Goal: Book appointment/travel/reservation

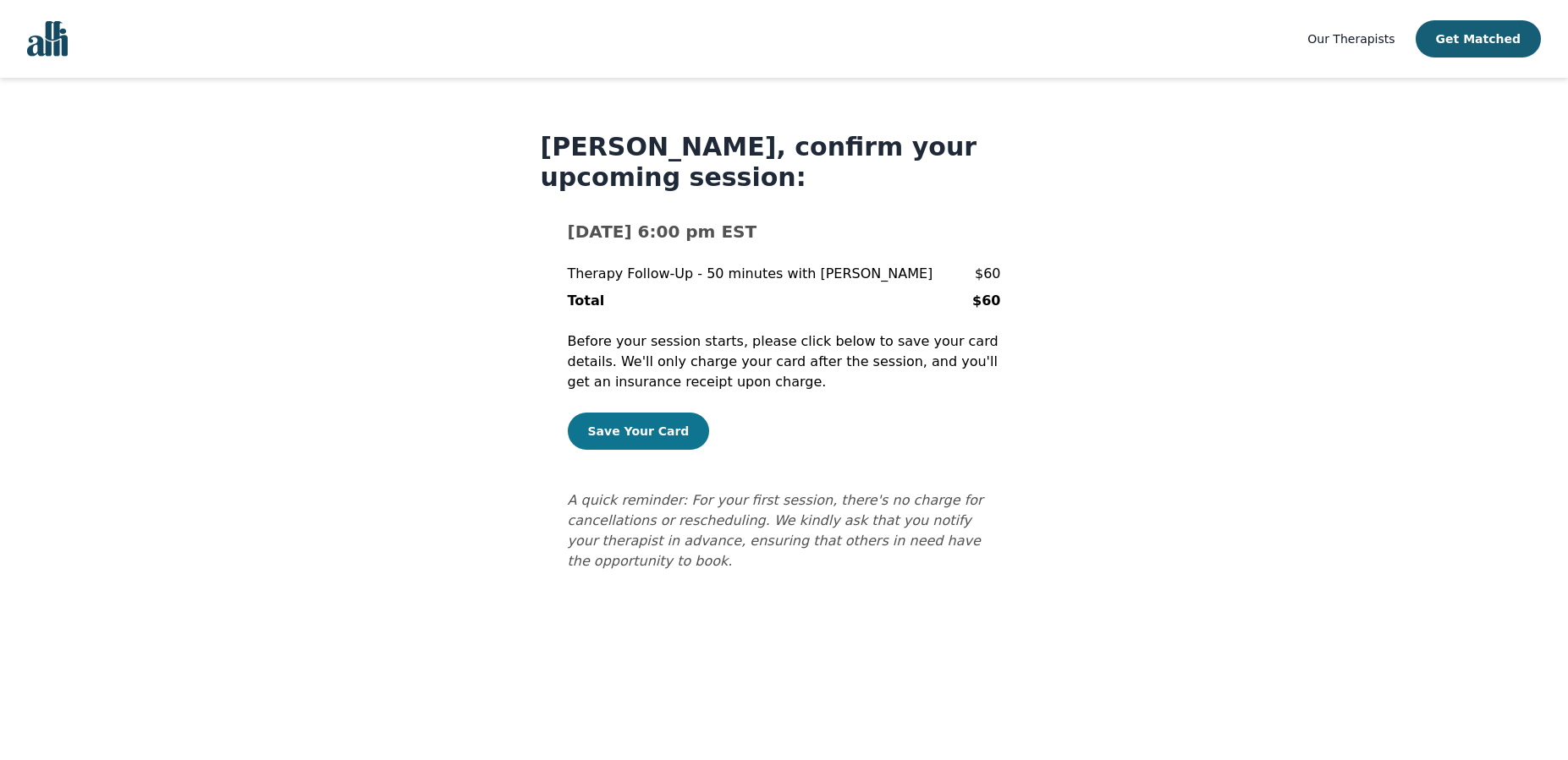
click at [627, 437] on button "Save Your Card" at bounding box center [639, 431] width 142 height 38
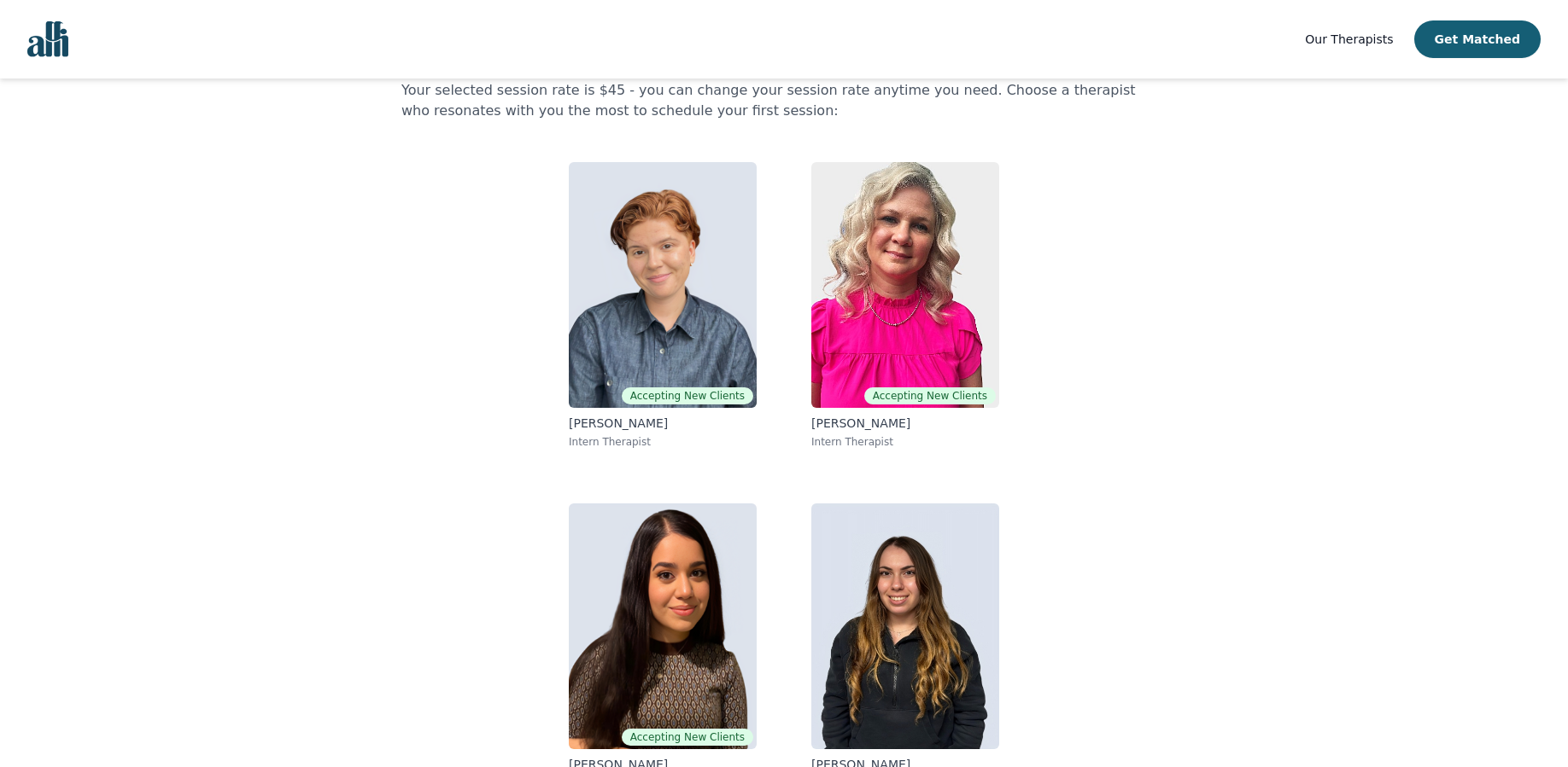
scroll to position [123, 0]
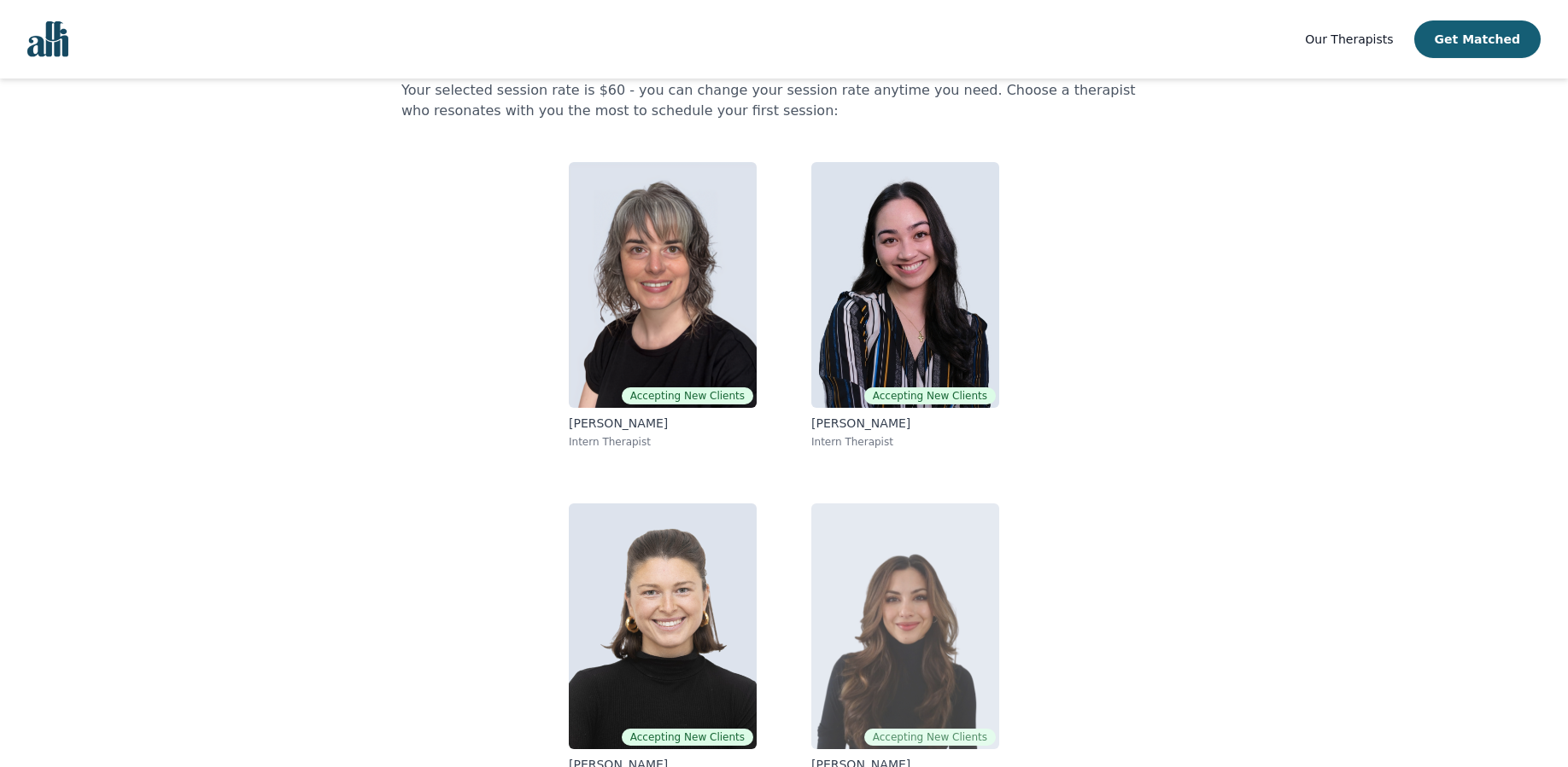
scroll to position [123, 0]
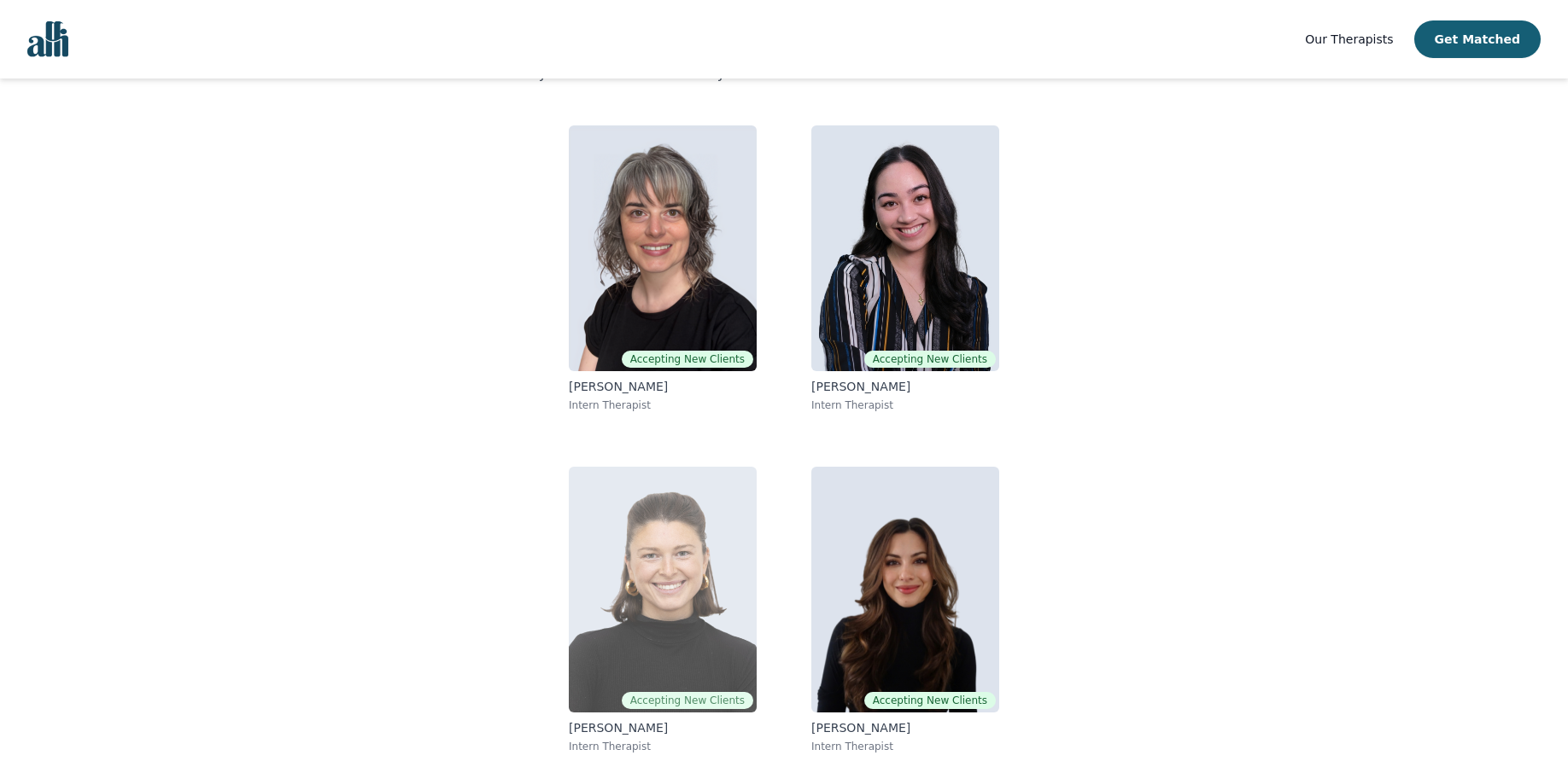
click at [631, 668] on img at bounding box center [662, 589] width 187 height 246
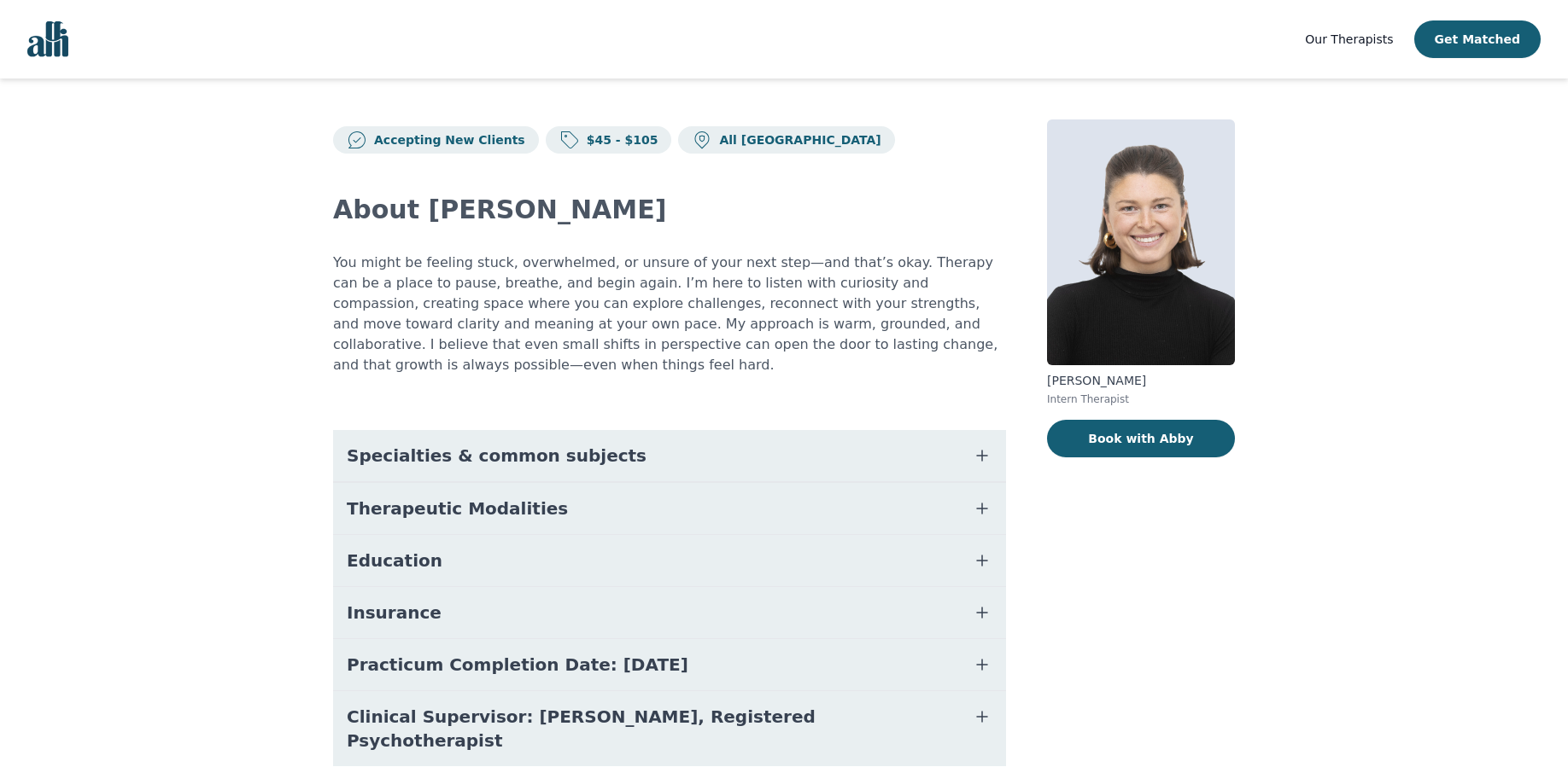
click at [985, 446] on icon "button" at bounding box center [981, 455] width 20 height 20
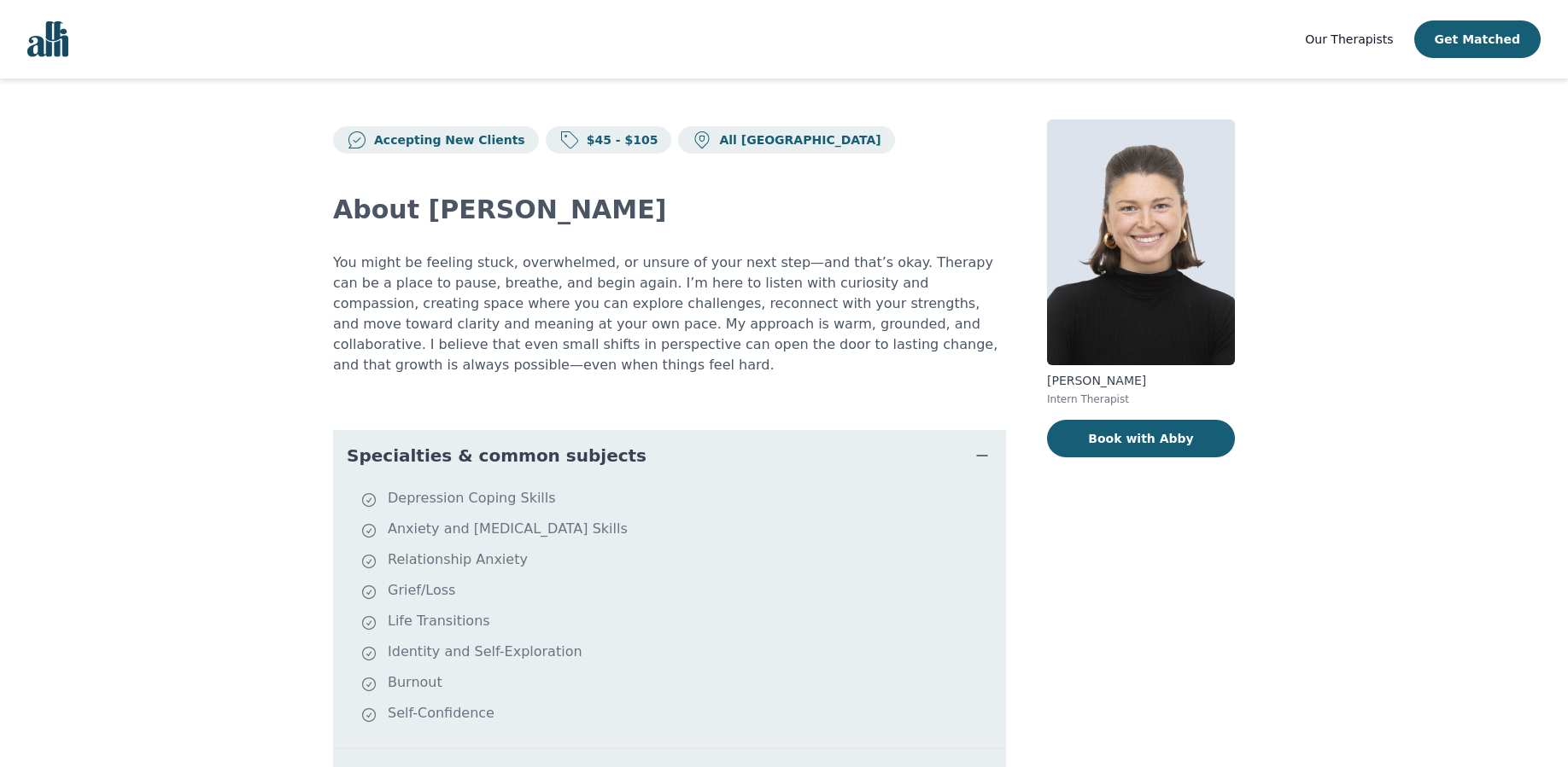
scroll to position [87, 0]
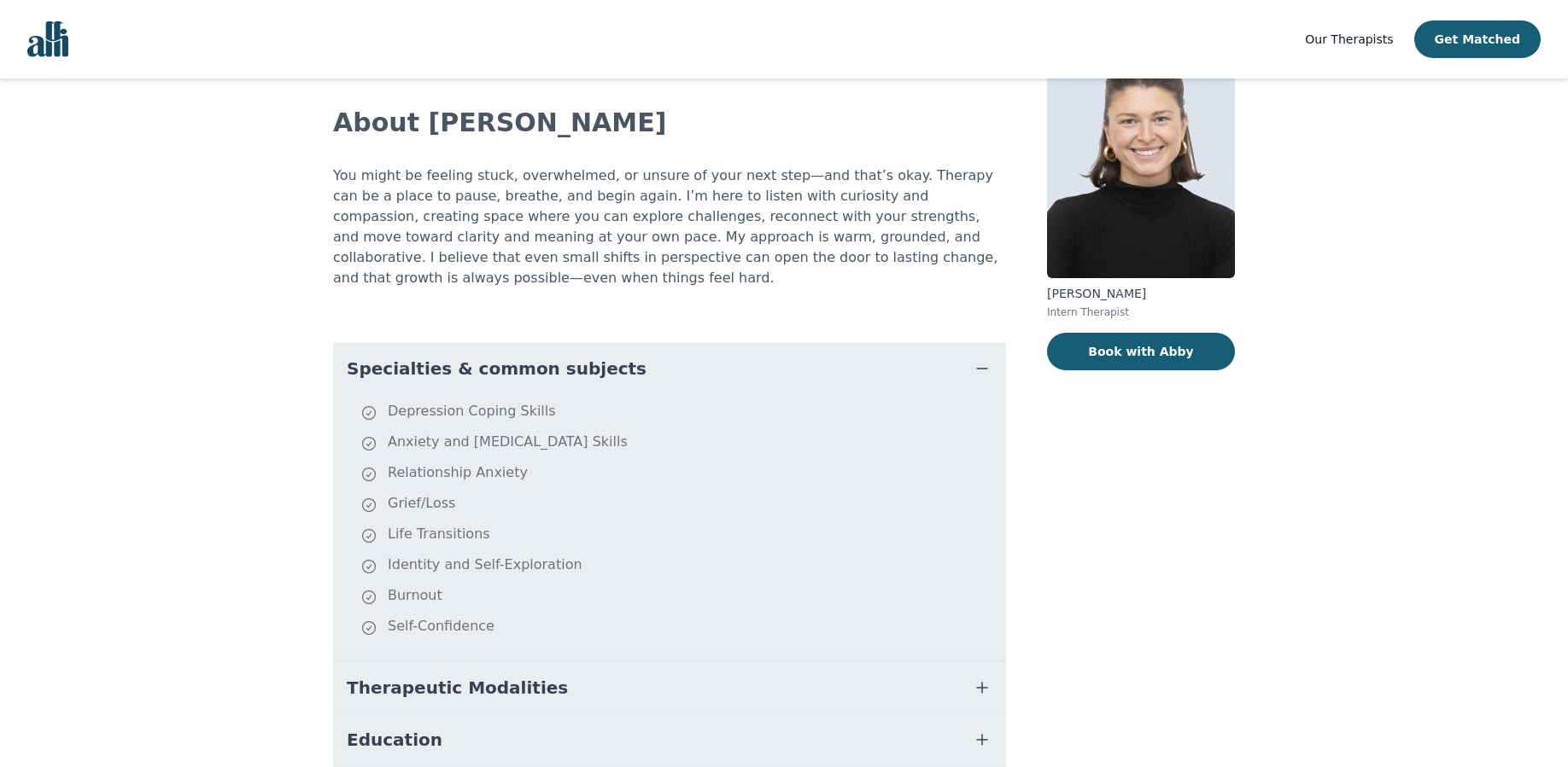
click at [956, 667] on button "Therapeutic Modalities" at bounding box center [669, 687] width 673 height 51
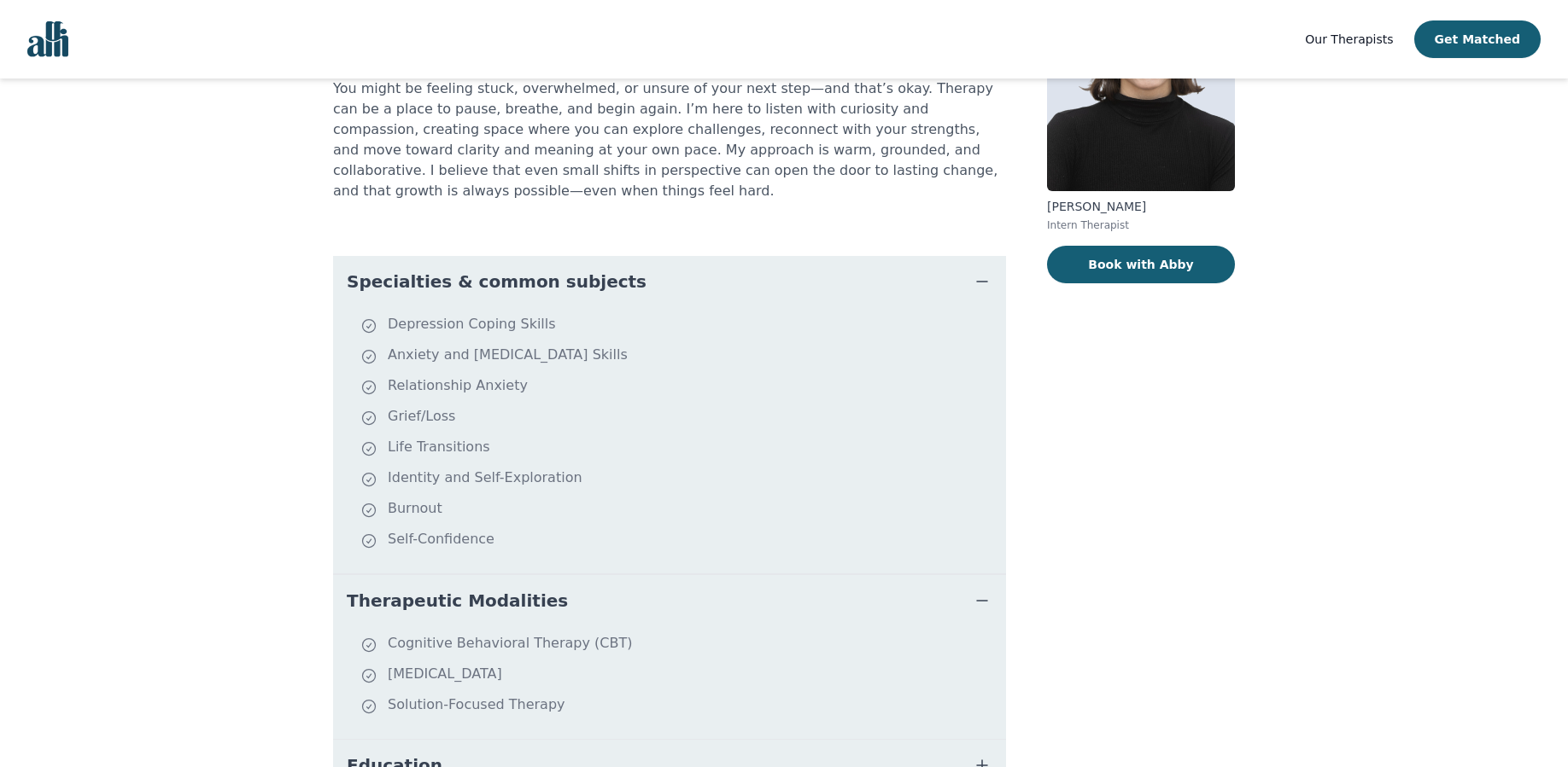
scroll to position [261, 0]
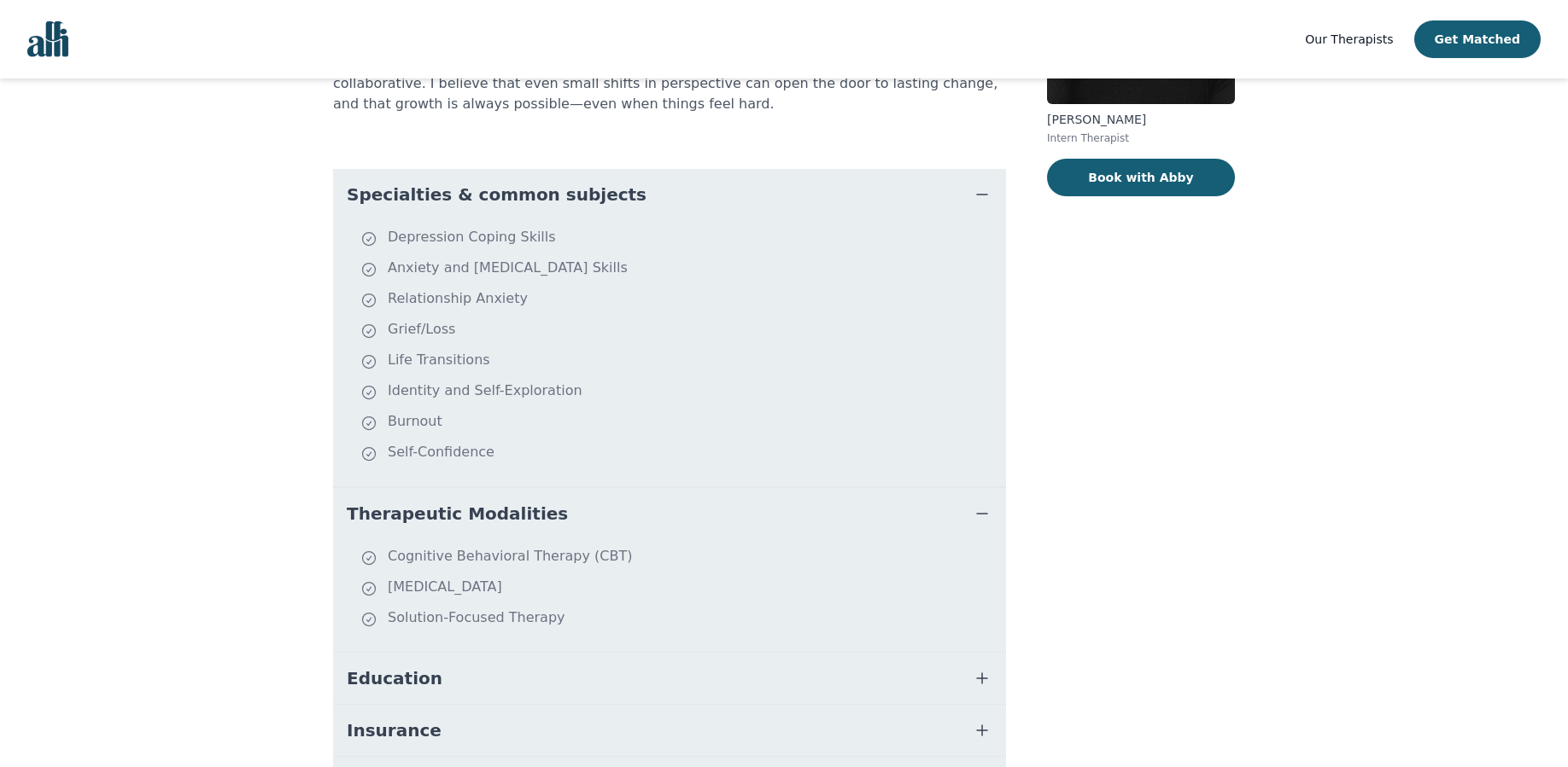
click at [956, 667] on button "Education" at bounding box center [669, 678] width 673 height 51
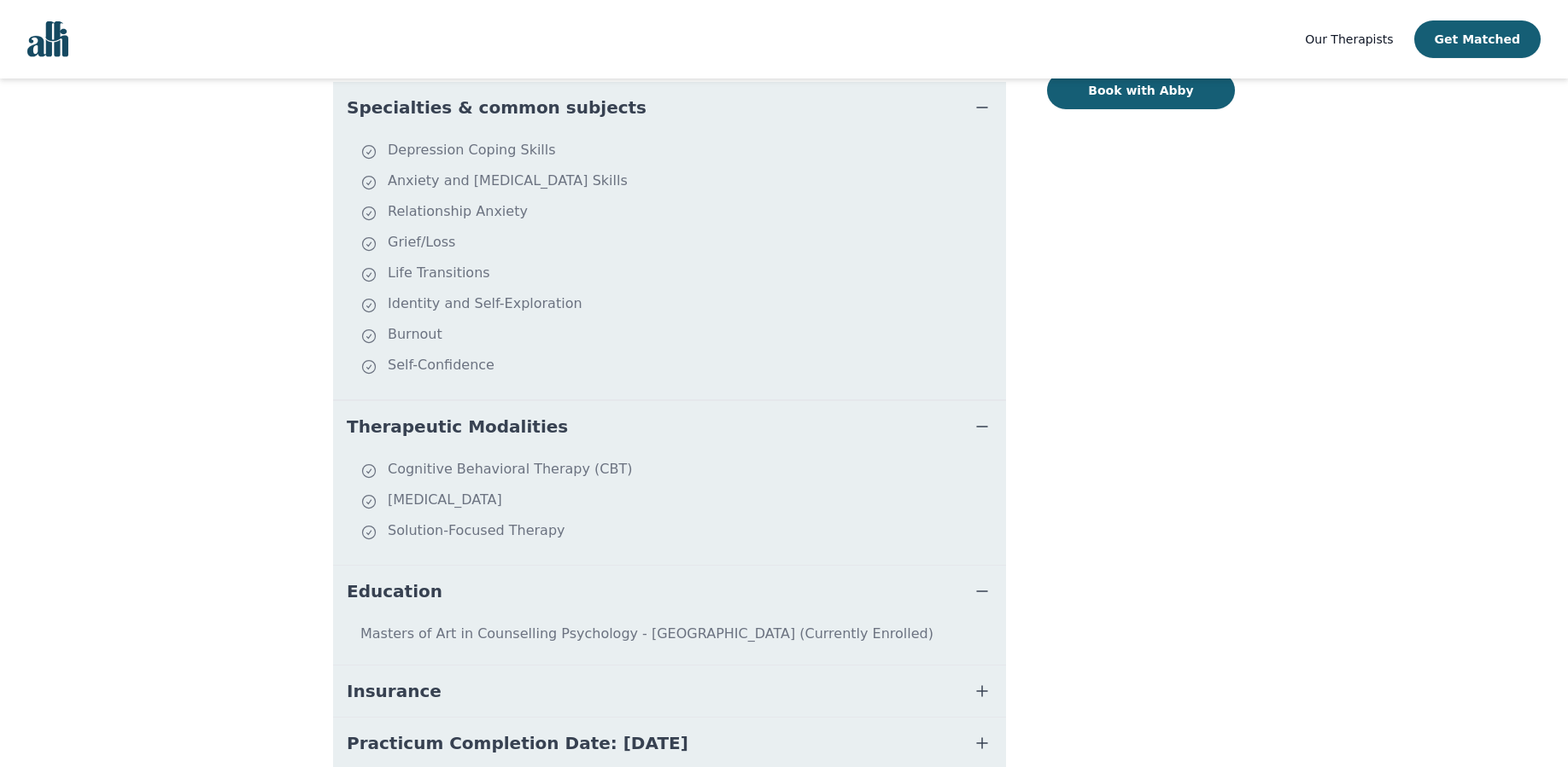
click at [963, 678] on button "Insurance" at bounding box center [669, 691] width 673 height 51
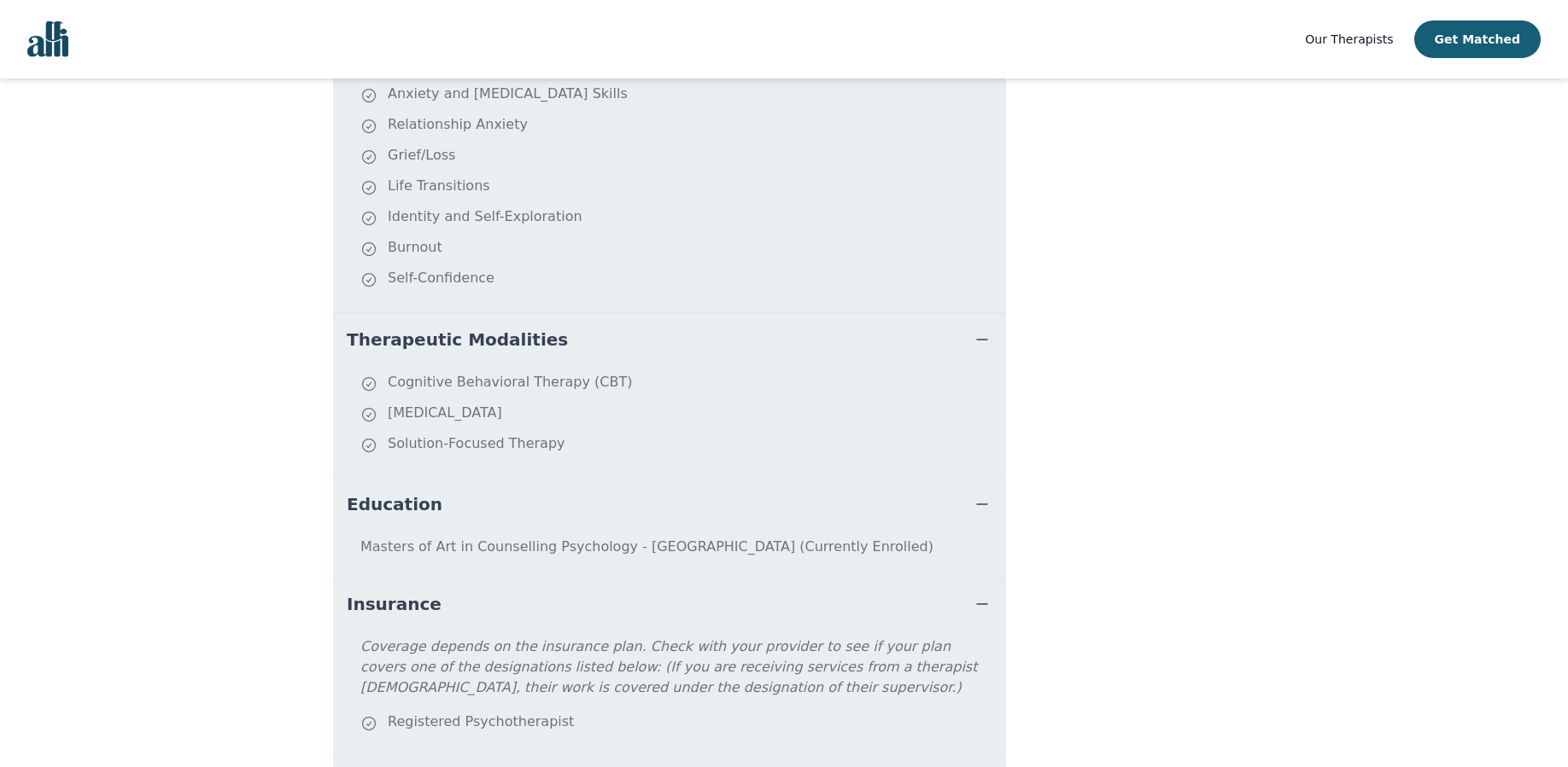
scroll to position [522, 0]
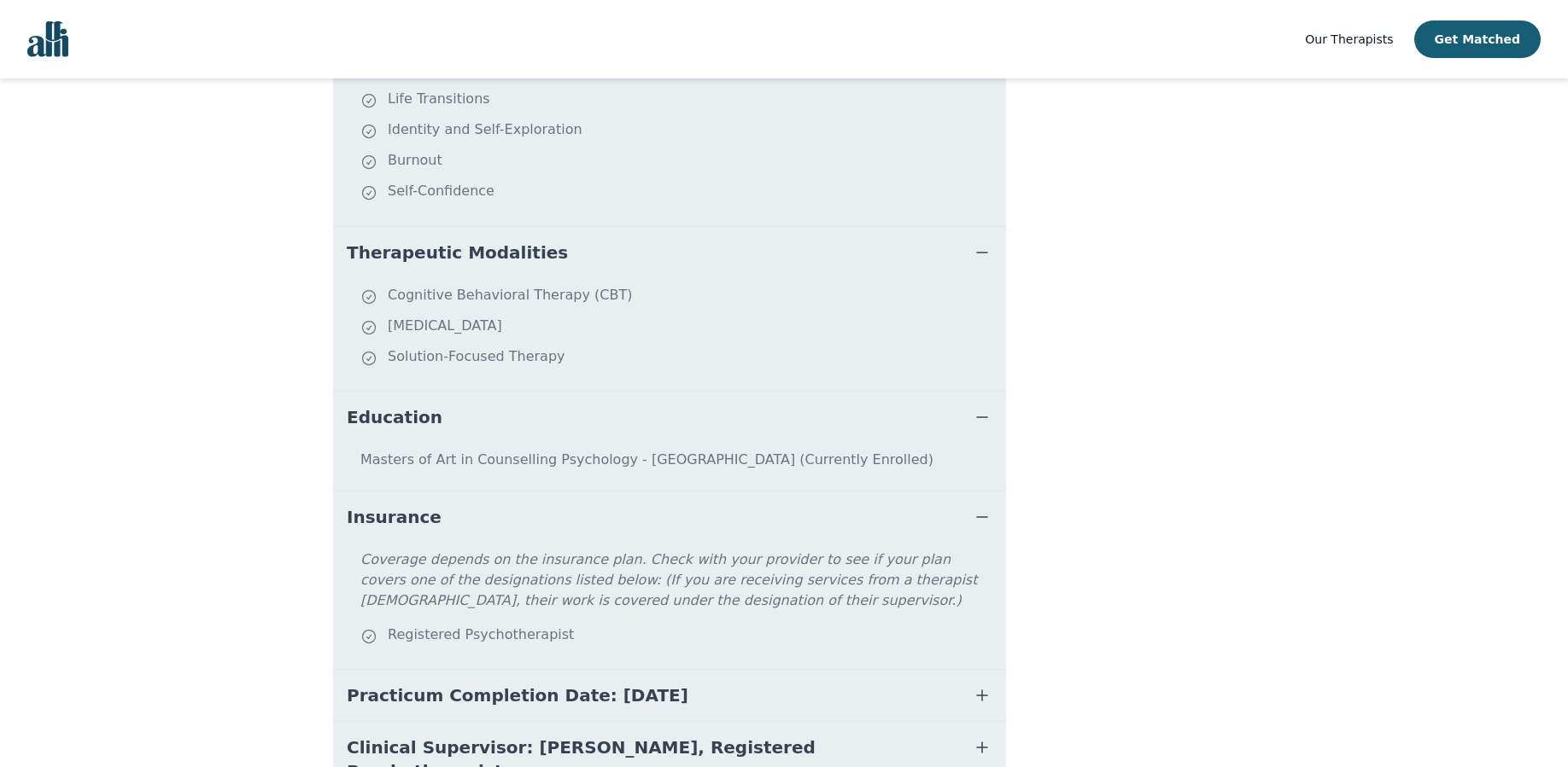
click at [752, 684] on button "Practicum Completion Date: [DATE]" at bounding box center [669, 695] width 673 height 51
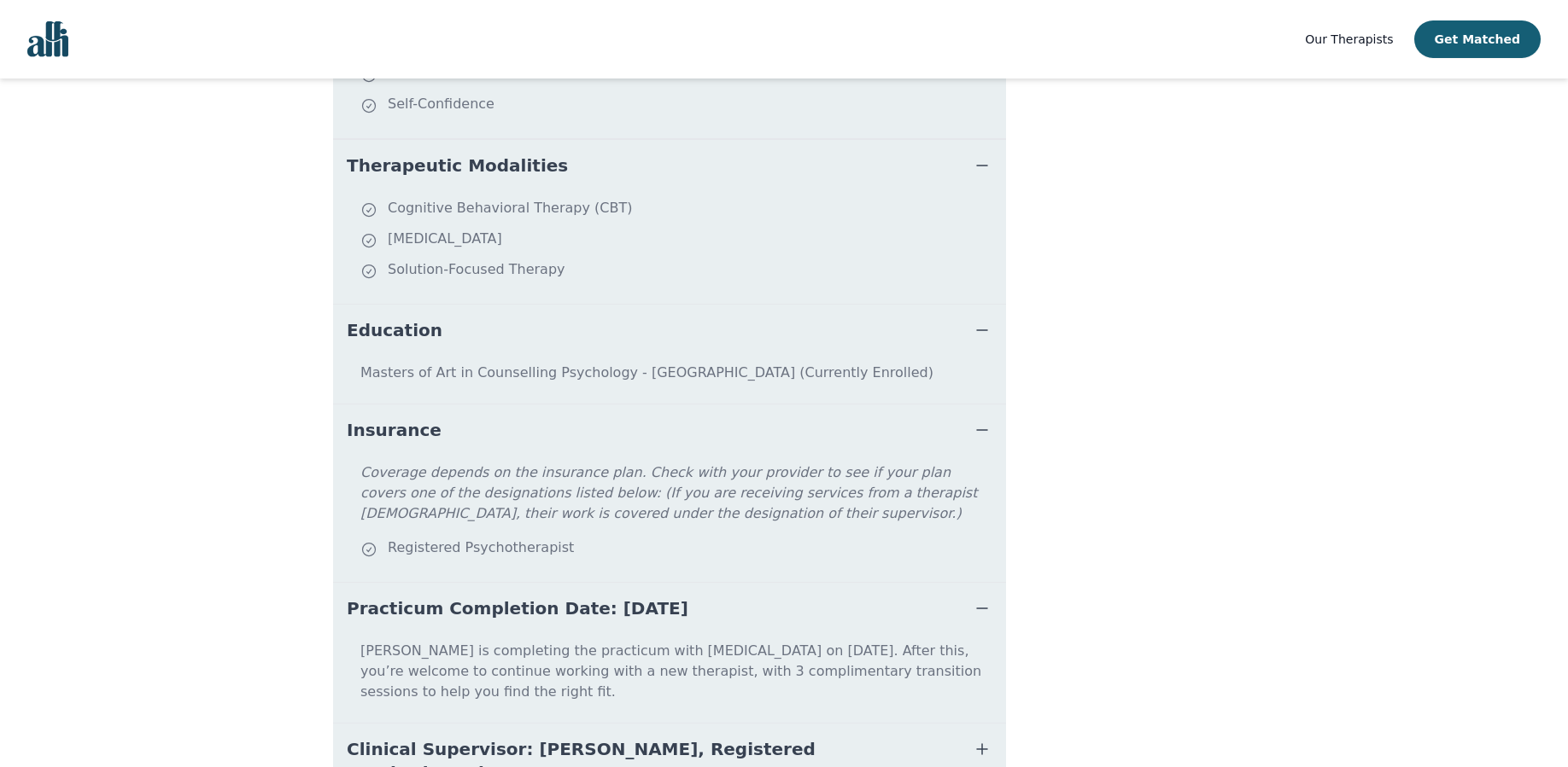
click at [762, 737] on span "Clinical Supervisor: [PERSON_NAME], Registered Psychotherapist" at bounding box center [649, 760] width 604 height 48
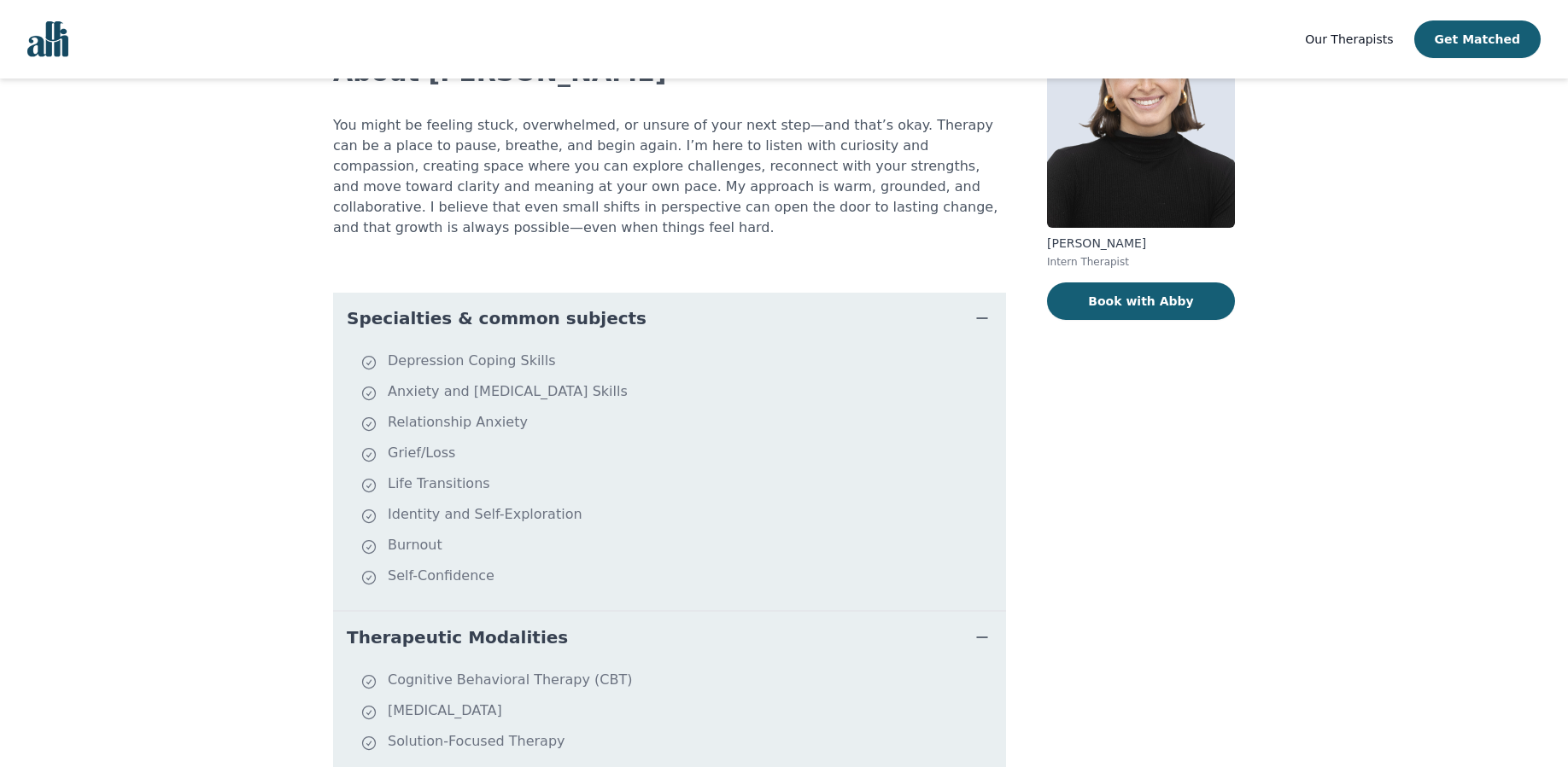
scroll to position [0, 0]
